Goal: Task Accomplishment & Management: Complete application form

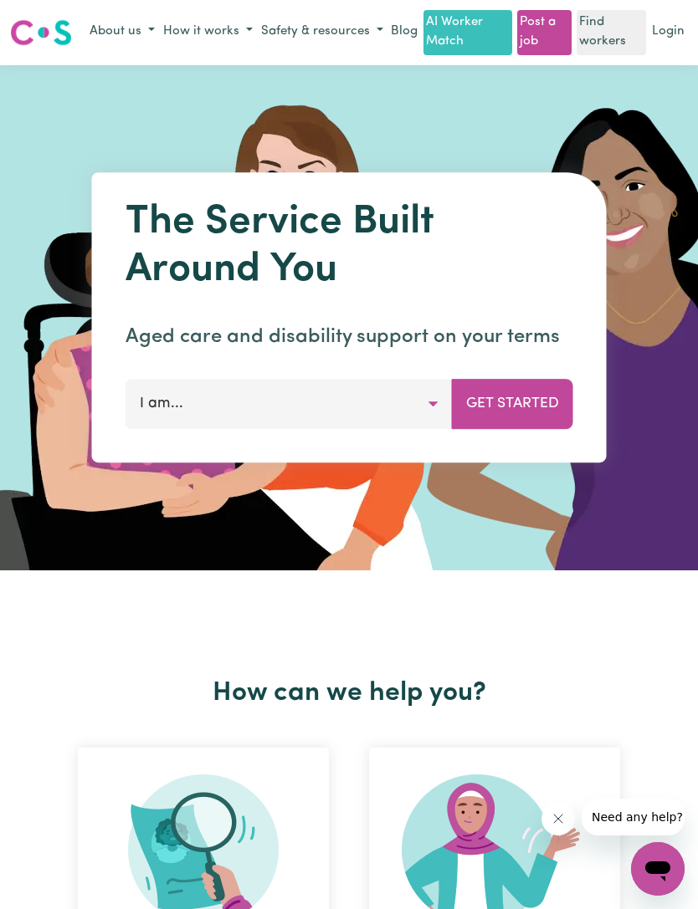
click at [429, 400] on button "I am..." at bounding box center [288, 404] width 327 height 50
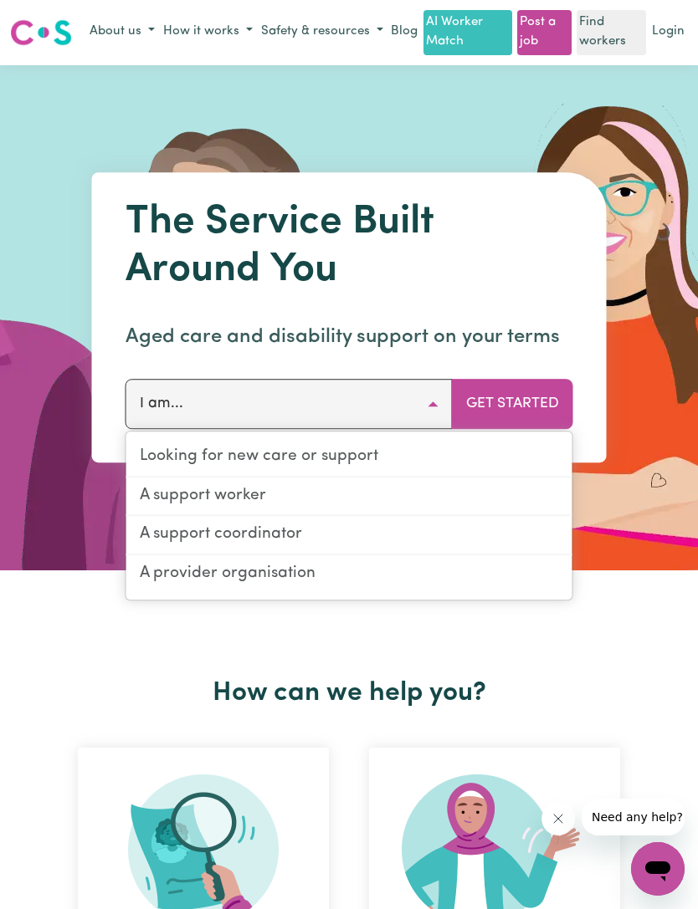
click at [271, 478] on link "A support worker" at bounding box center [349, 497] width 446 height 39
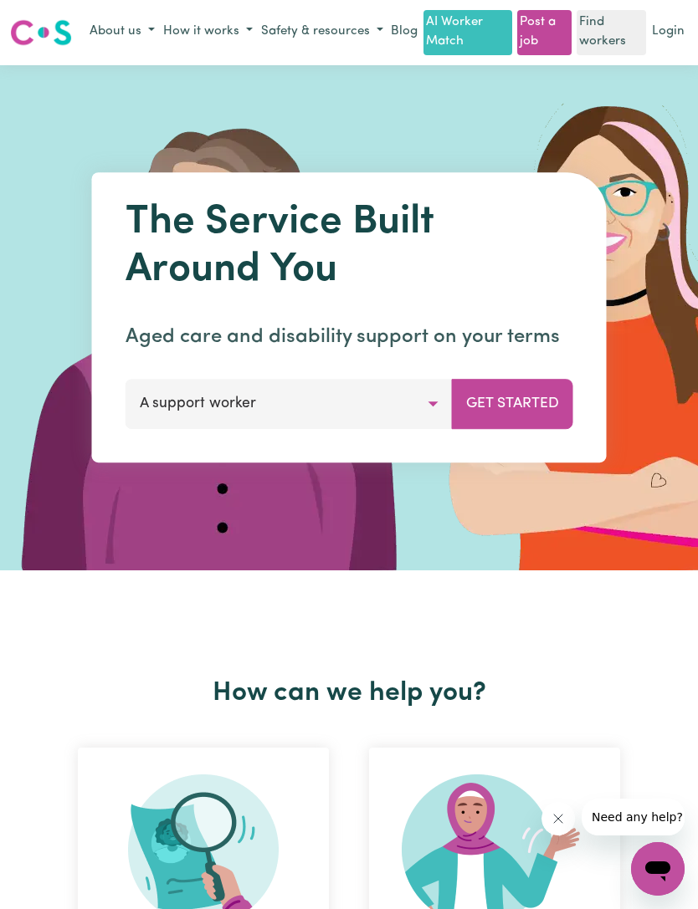
click at [533, 400] on button "Get Started" at bounding box center [512, 404] width 121 height 50
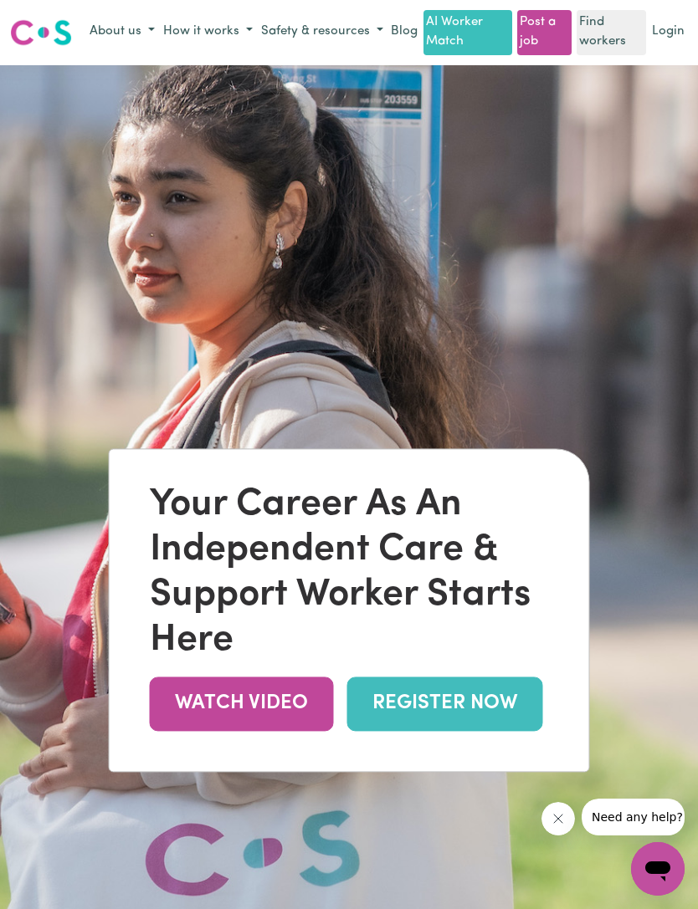
click at [506, 712] on link "REGISTER NOW" at bounding box center [445, 704] width 196 height 54
